Goal: Task Accomplishment & Management: Manage account settings

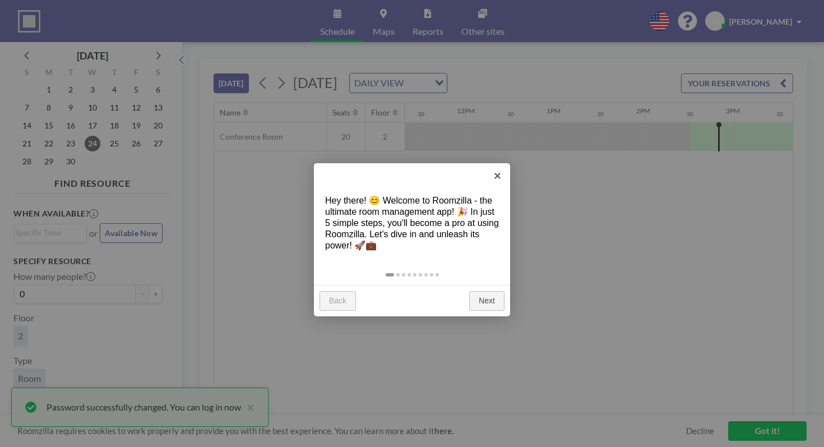
scroll to position [0, 1020]
click at [485, 291] on link "Next" at bounding box center [486, 301] width 35 height 20
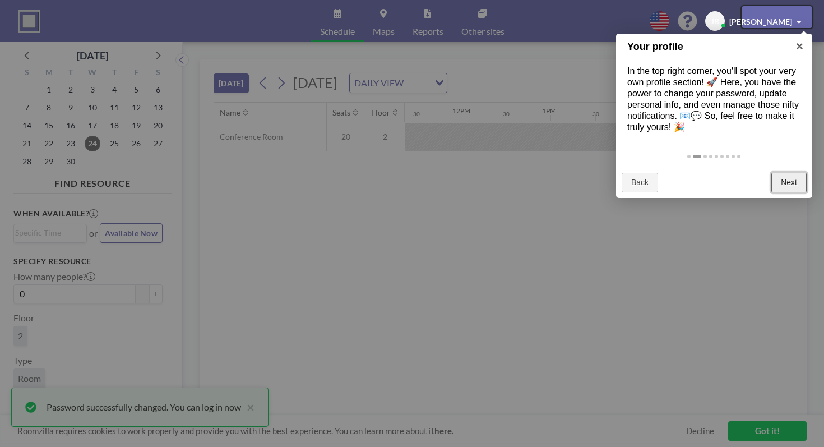
click at [794, 173] on link "Next" at bounding box center [788, 183] width 35 height 20
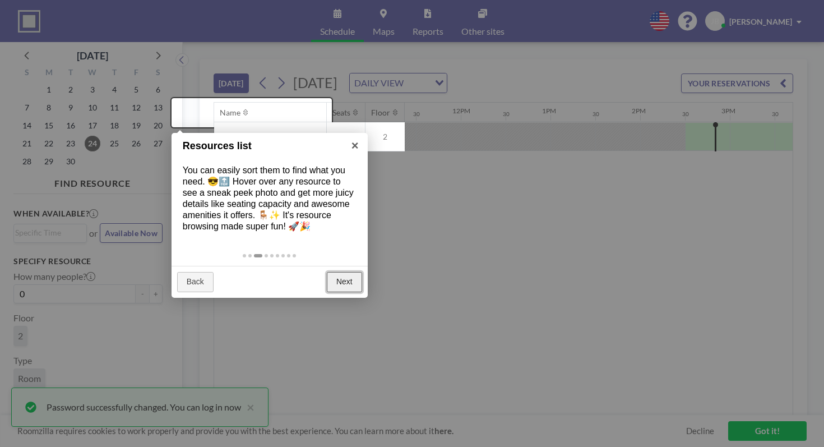
click at [337, 272] on link "Next" at bounding box center [344, 282] width 35 height 20
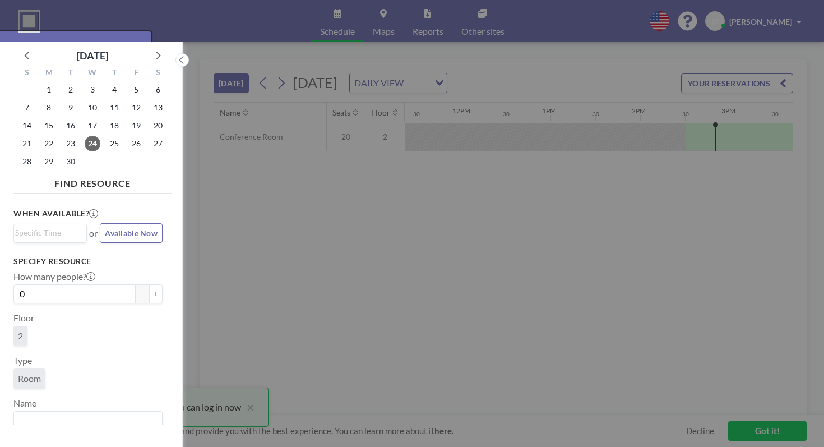
scroll to position [3, 0]
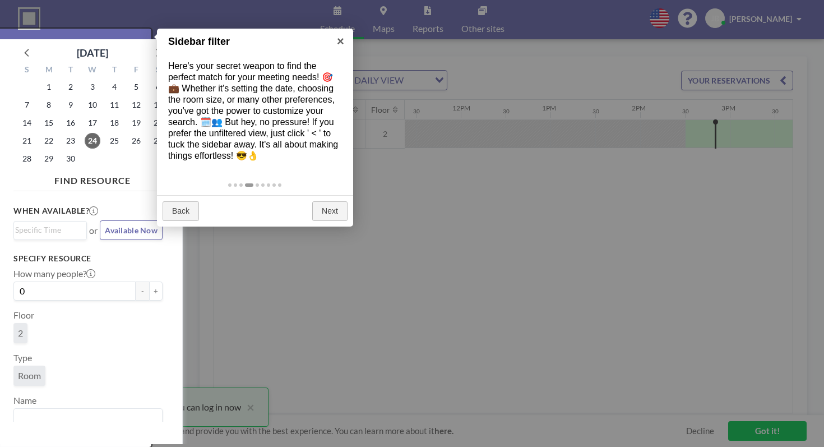
click at [332, 195] on div "Back Next" at bounding box center [255, 211] width 196 height 32
click at [334, 201] on link "Next" at bounding box center [329, 211] width 35 height 20
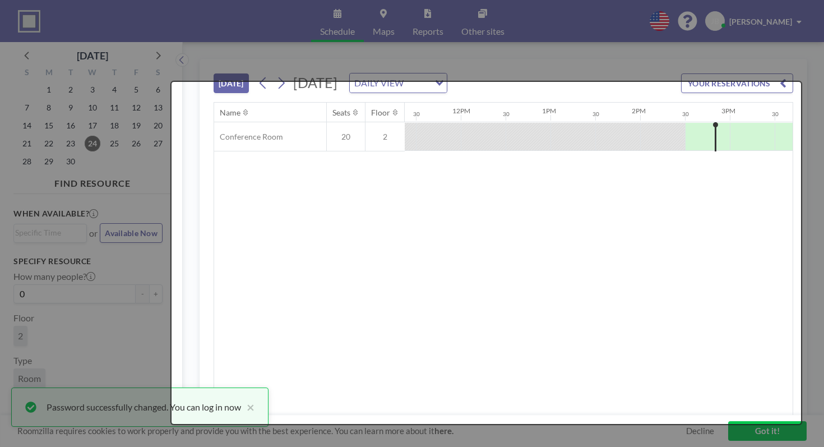
scroll to position [0, 0]
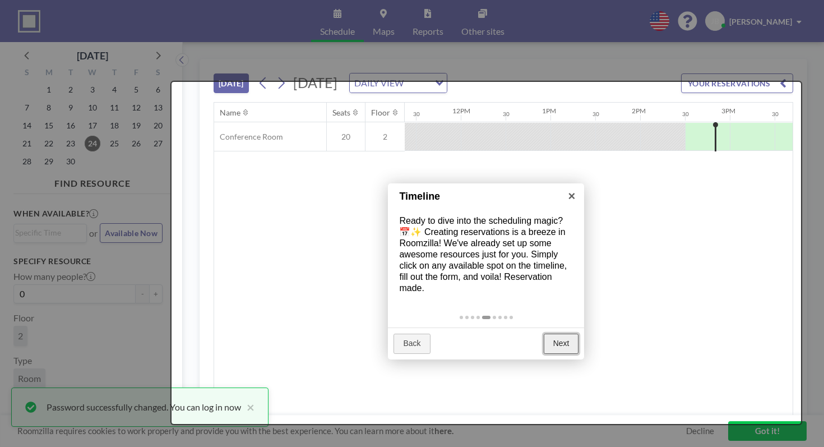
click at [571, 333] on link "Next" at bounding box center [560, 343] width 35 height 20
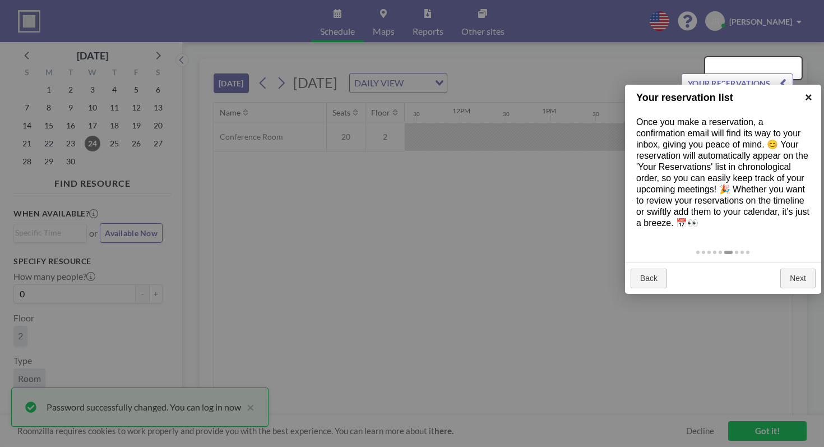
click at [809, 96] on link "×" at bounding box center [808, 97] width 25 height 25
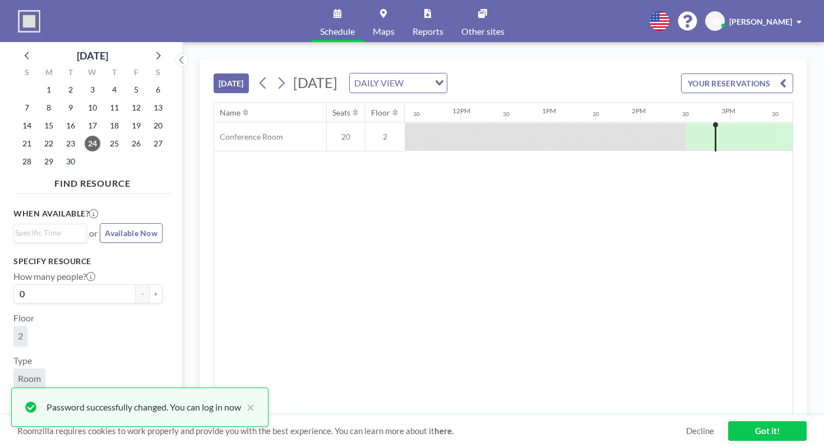
click at [792, 17] on span "[PERSON_NAME]" at bounding box center [760, 22] width 63 height 10
click at [774, 71] on span "Log out" at bounding box center [768, 76] width 26 height 11
